Goal: Task Accomplishment & Management: Manage account settings

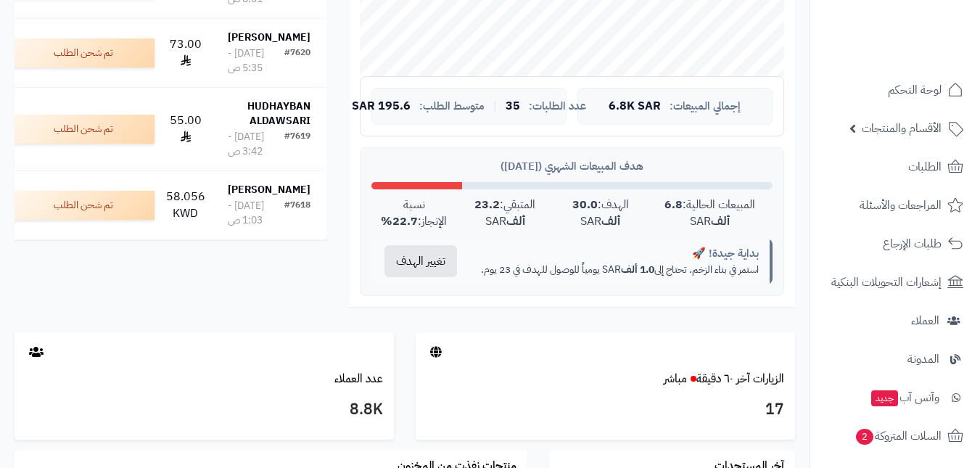
scroll to position [159, 0]
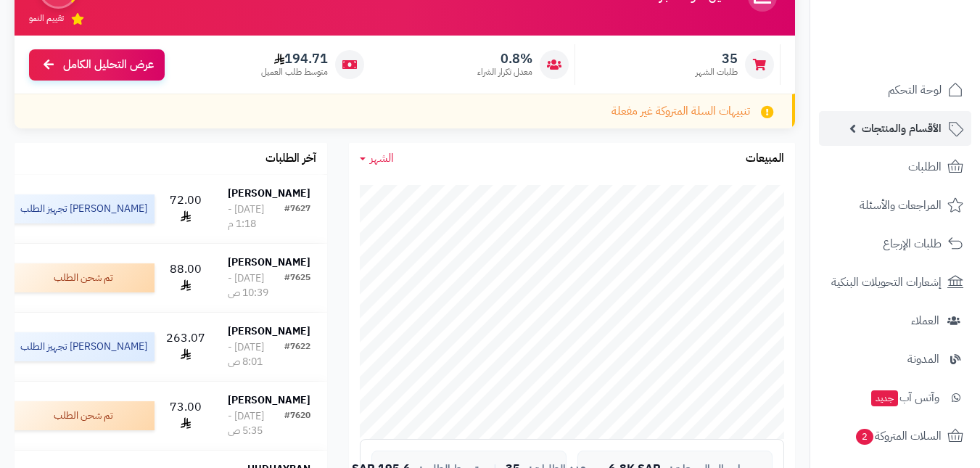
click at [893, 129] on span "الأقسام والمنتجات" at bounding box center [902, 128] width 80 height 20
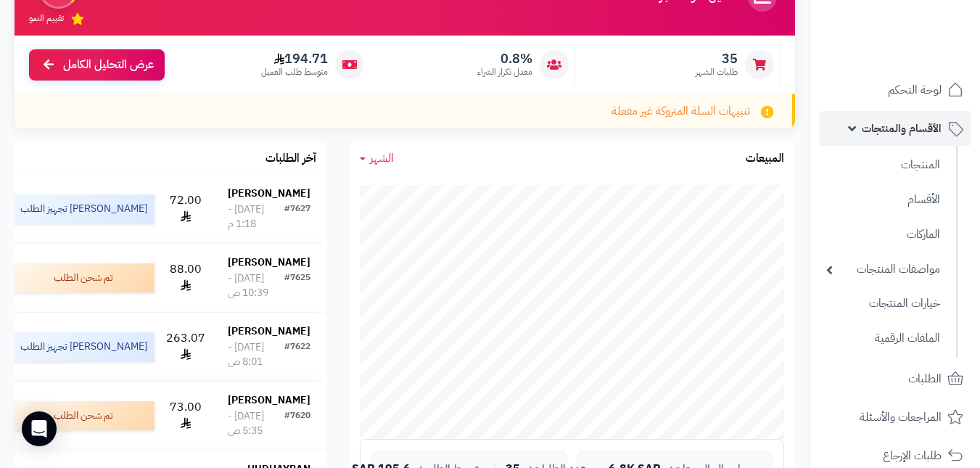
click at [890, 126] on span "الأقسام والمنتجات" at bounding box center [902, 128] width 80 height 20
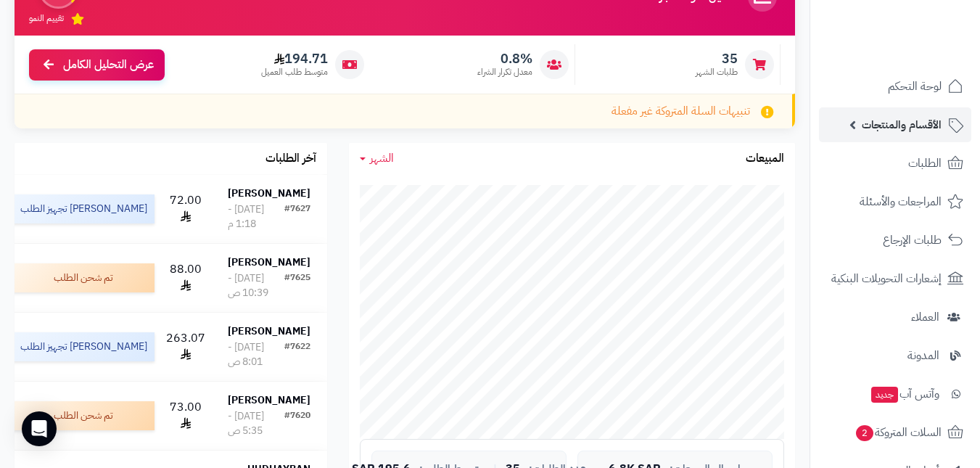
scroll to position [0, 0]
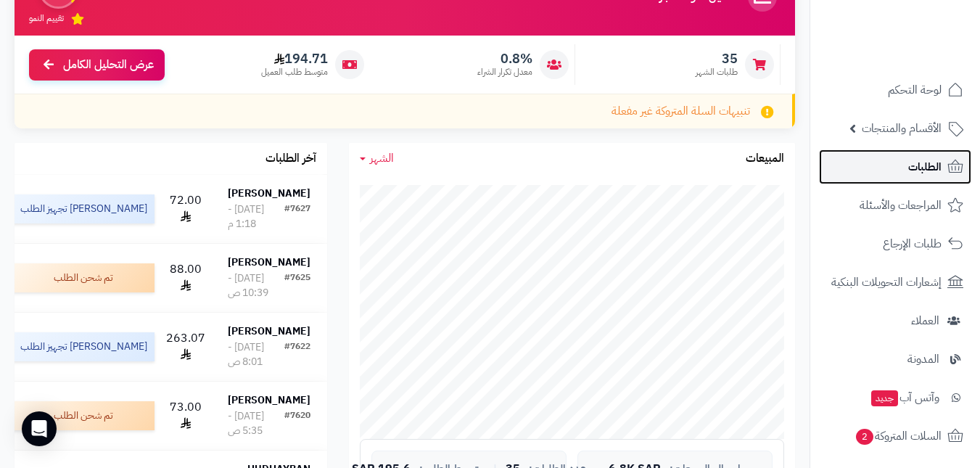
click at [890, 178] on link "الطلبات" at bounding box center [895, 166] width 152 height 35
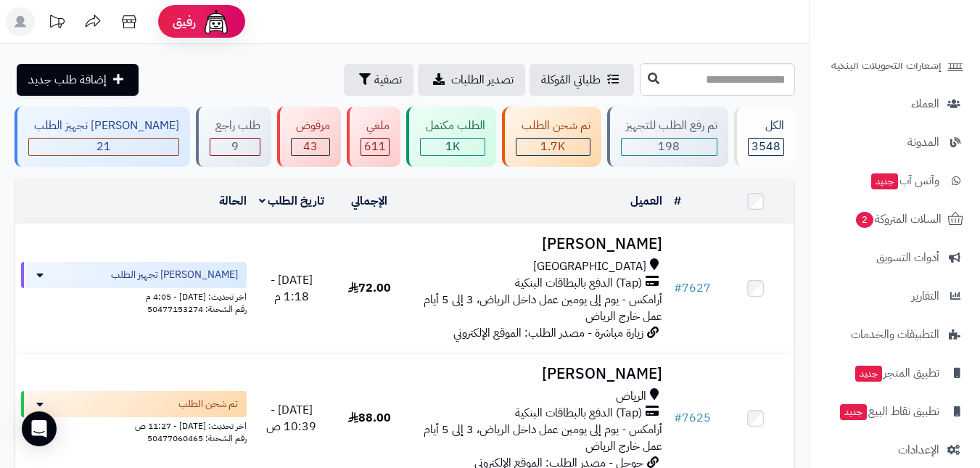
scroll to position [218, 0]
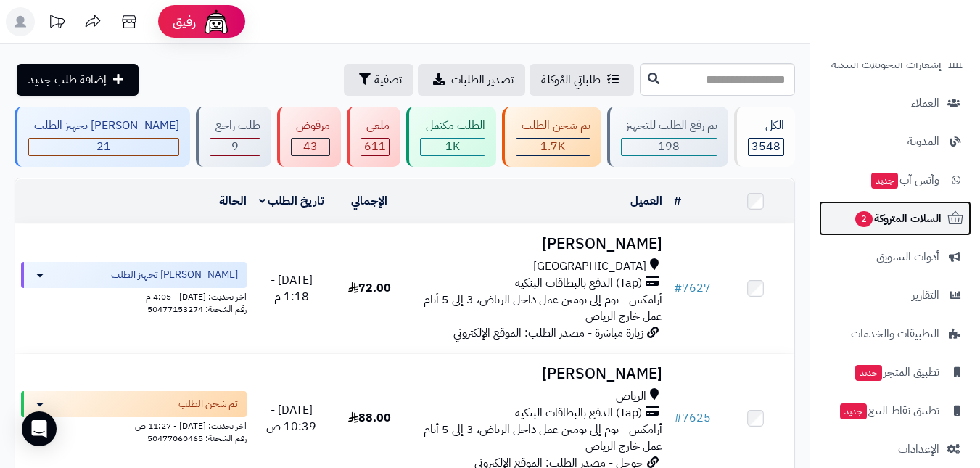
click at [886, 228] on link "السلات المتروكة 2" at bounding box center [895, 218] width 152 height 35
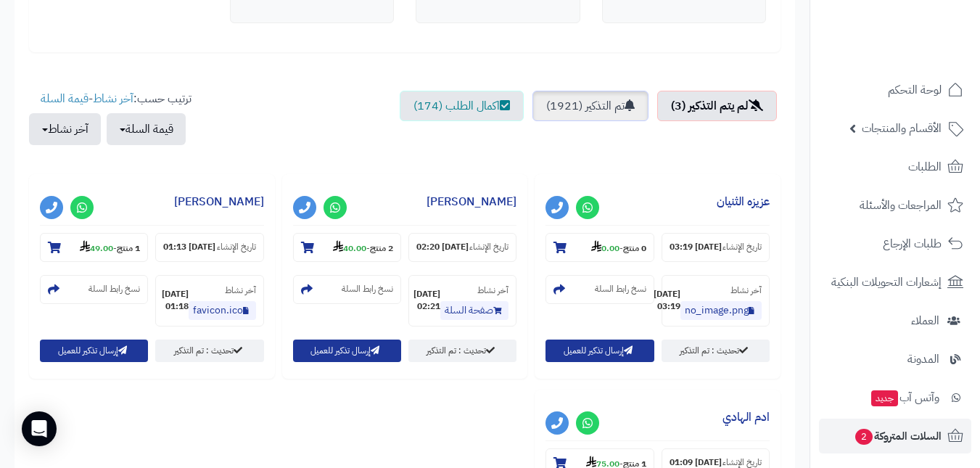
scroll to position [725, 0]
